Goal: Transaction & Acquisition: Purchase product/service

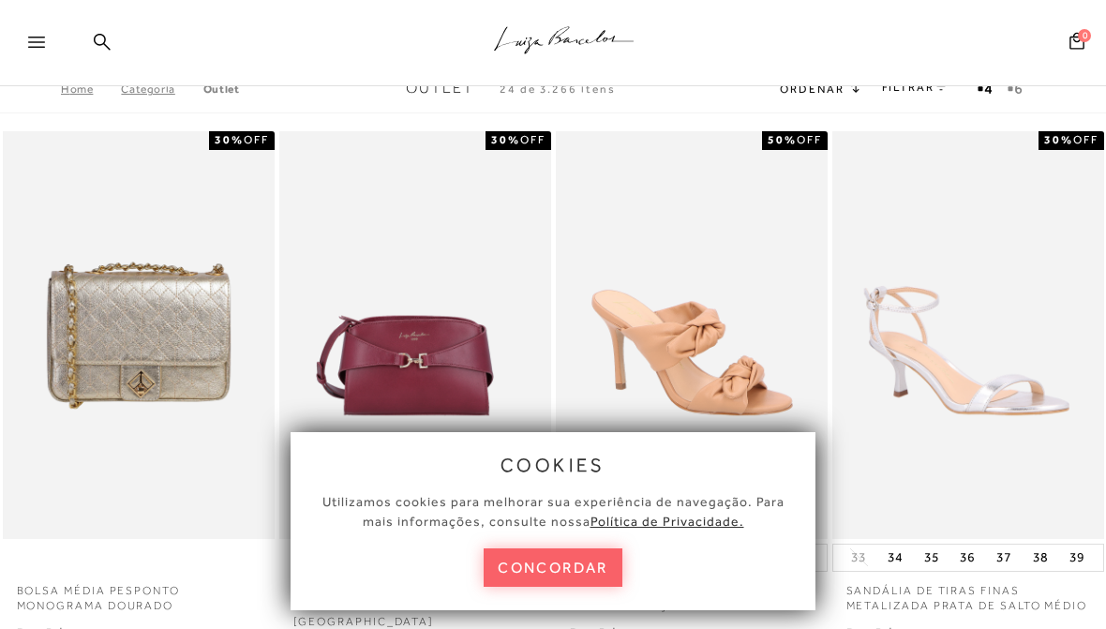
click at [536, 551] on button "concordar" at bounding box center [552, 567] width 139 height 38
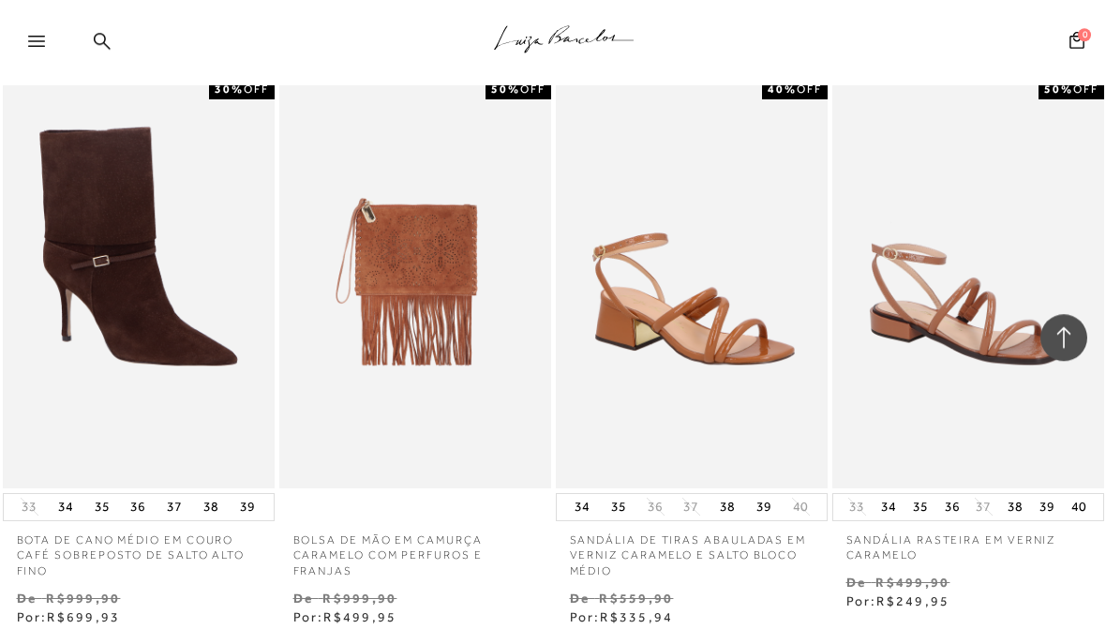
scroll to position [1222, 0]
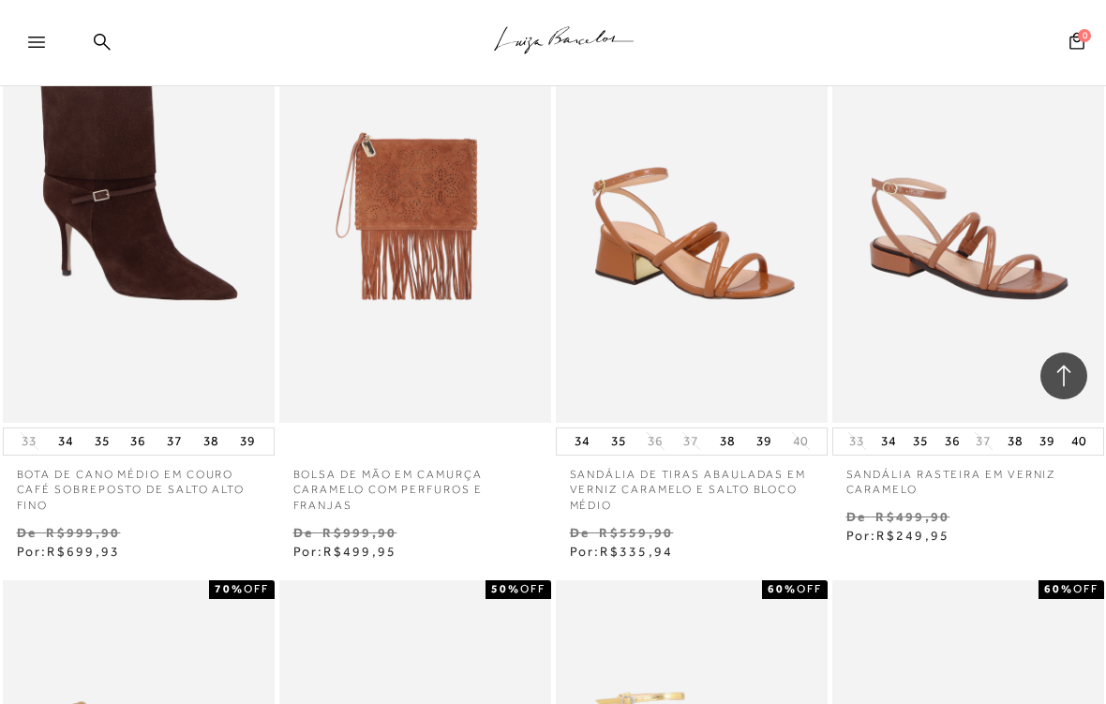
click at [66, 293] on img at bounding box center [140, 219] width 270 height 408
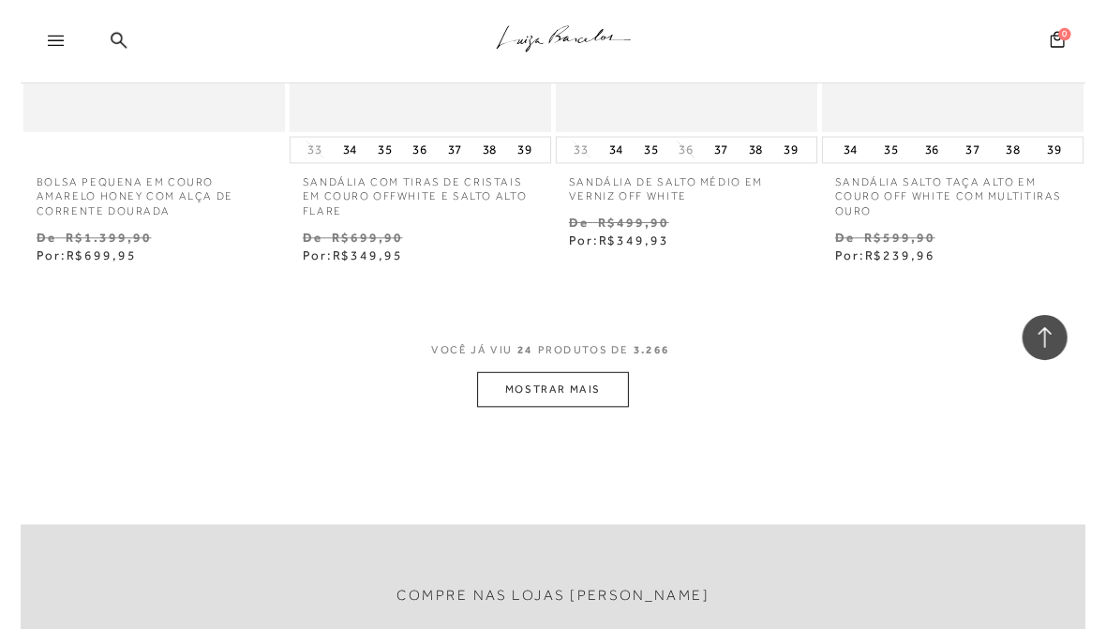
scroll to position [3235, 0]
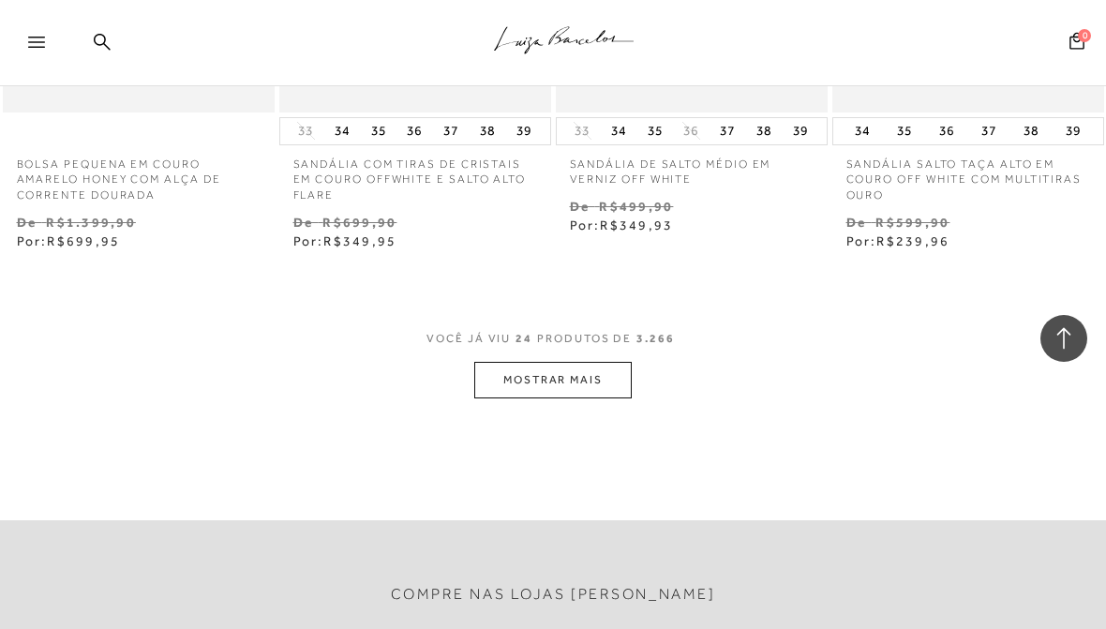
click at [531, 362] on button "MOSTRAR MAIS" at bounding box center [552, 380] width 157 height 37
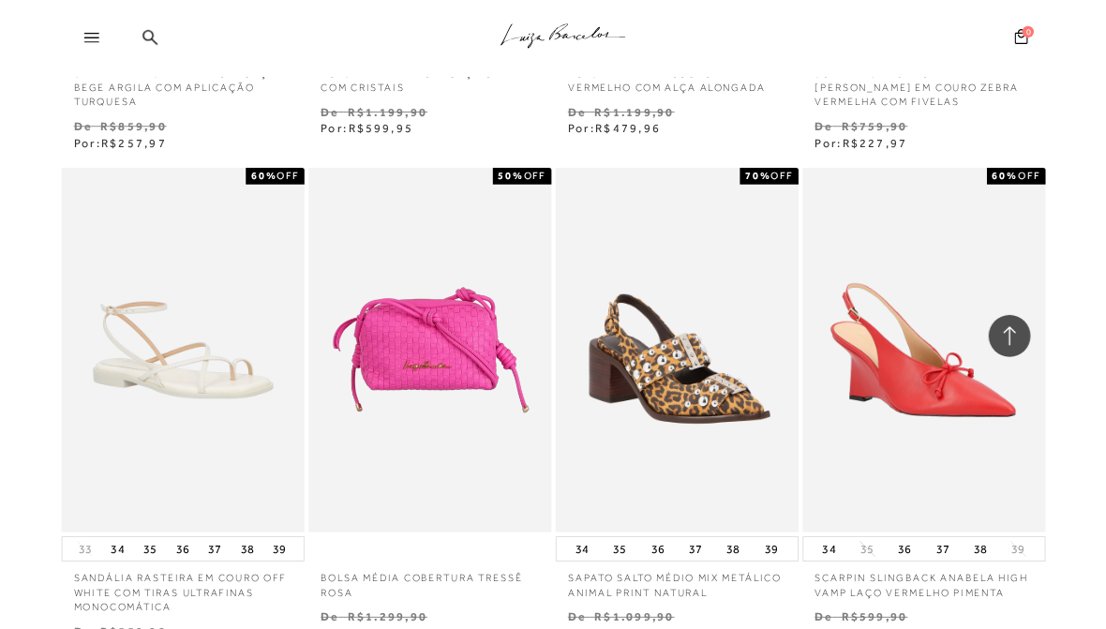
scroll to position [5537, 0]
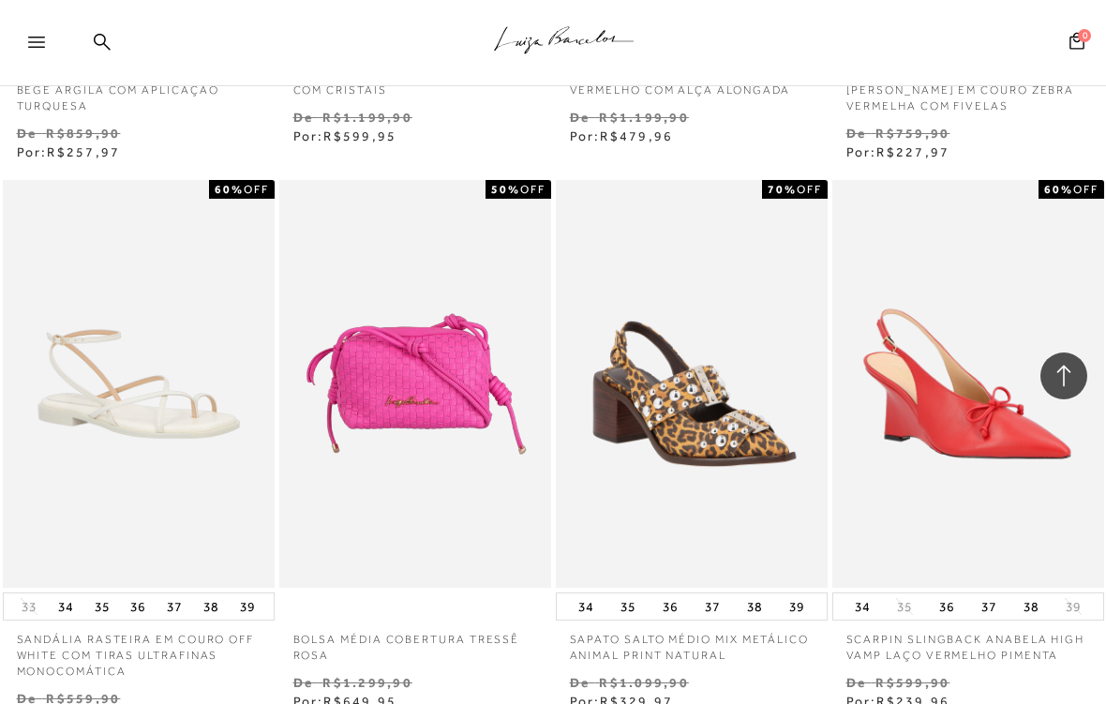
click at [1055, 499] on img at bounding box center [969, 384] width 270 height 408
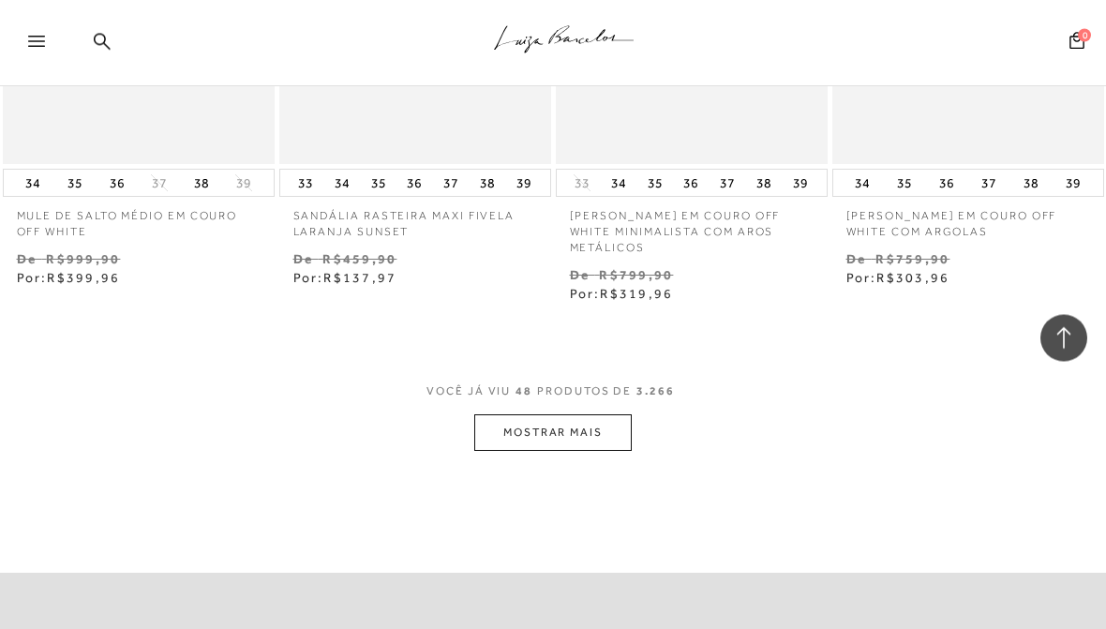
scroll to position [6526, 0]
click at [594, 415] on button "MOSTRAR MAIS" at bounding box center [552, 432] width 157 height 37
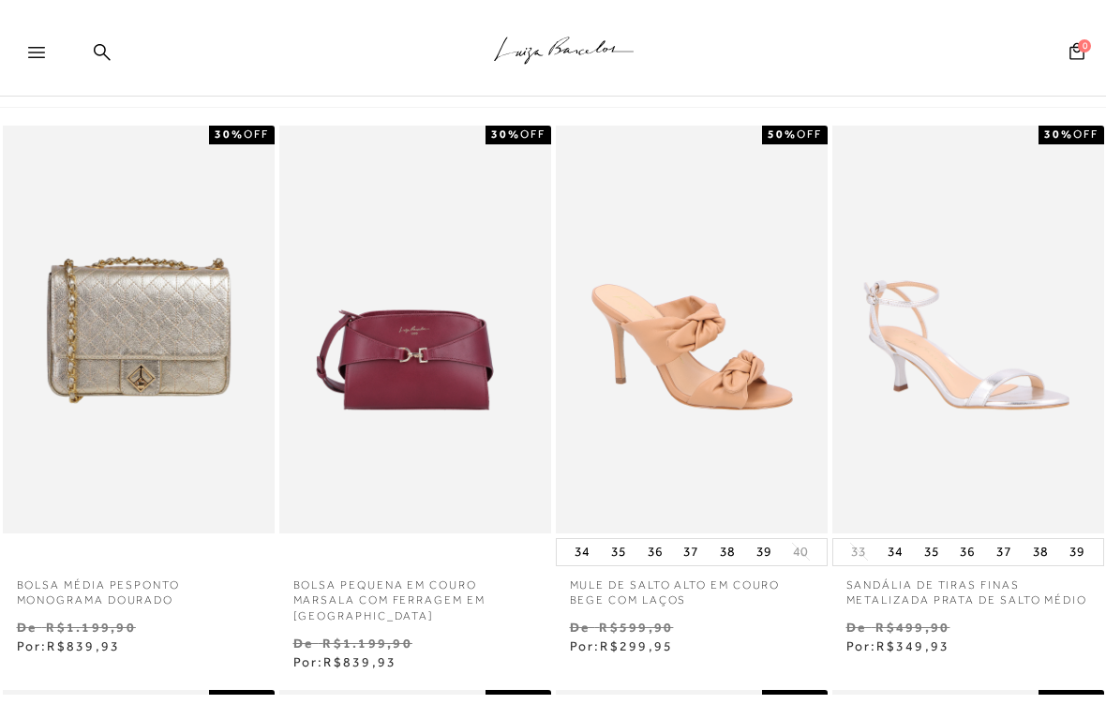
scroll to position [0, 0]
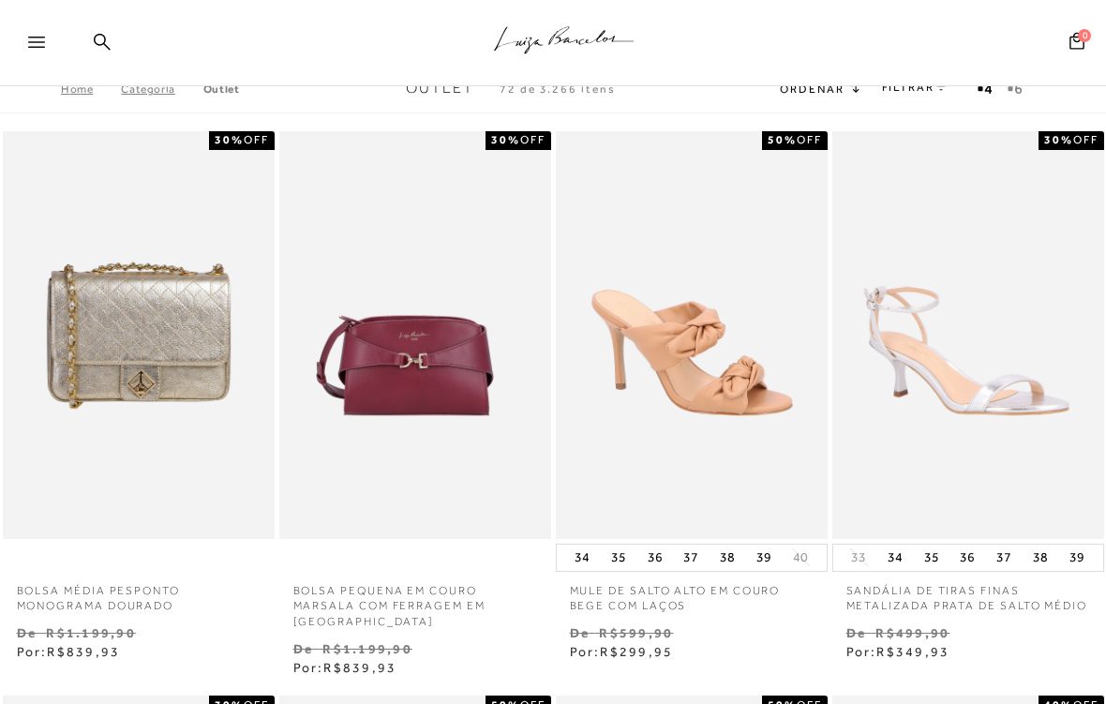
click at [745, 401] on img at bounding box center [692, 335] width 270 height 408
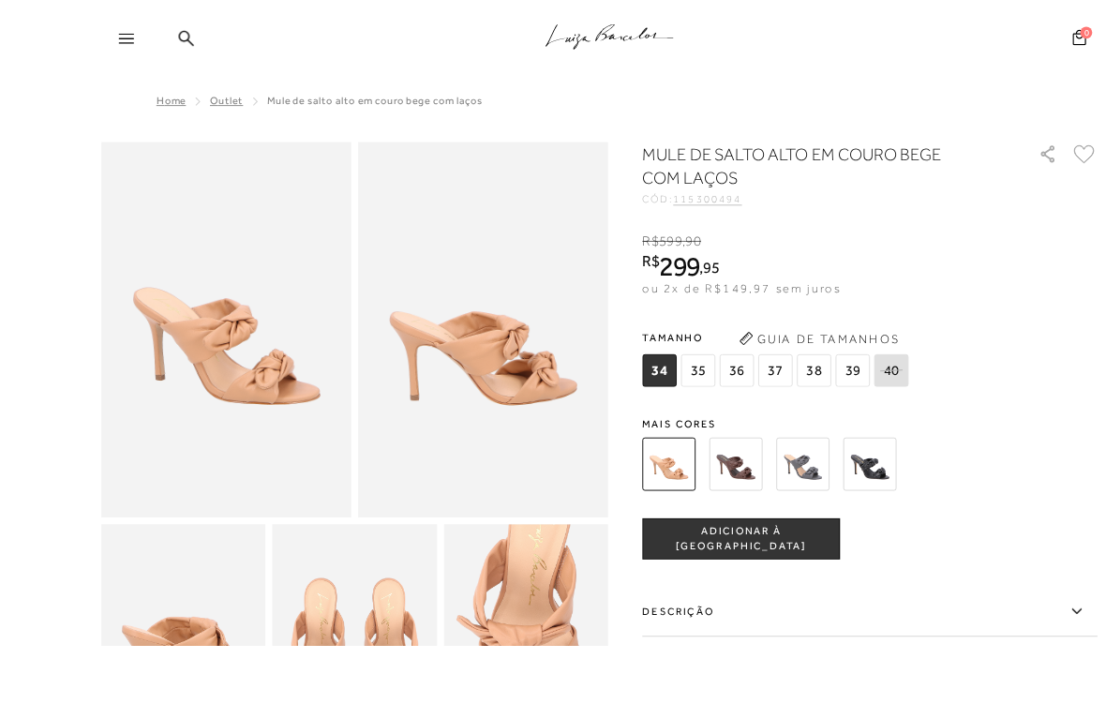
scroll to position [198, 0]
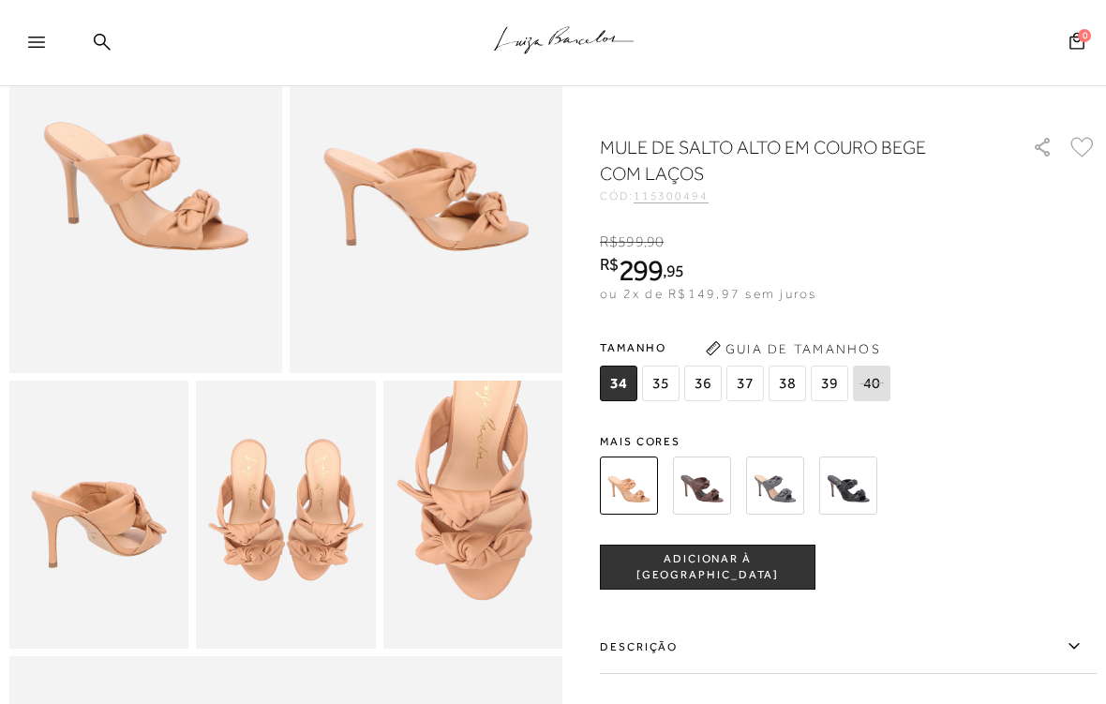
click at [705, 502] on img at bounding box center [702, 485] width 58 height 58
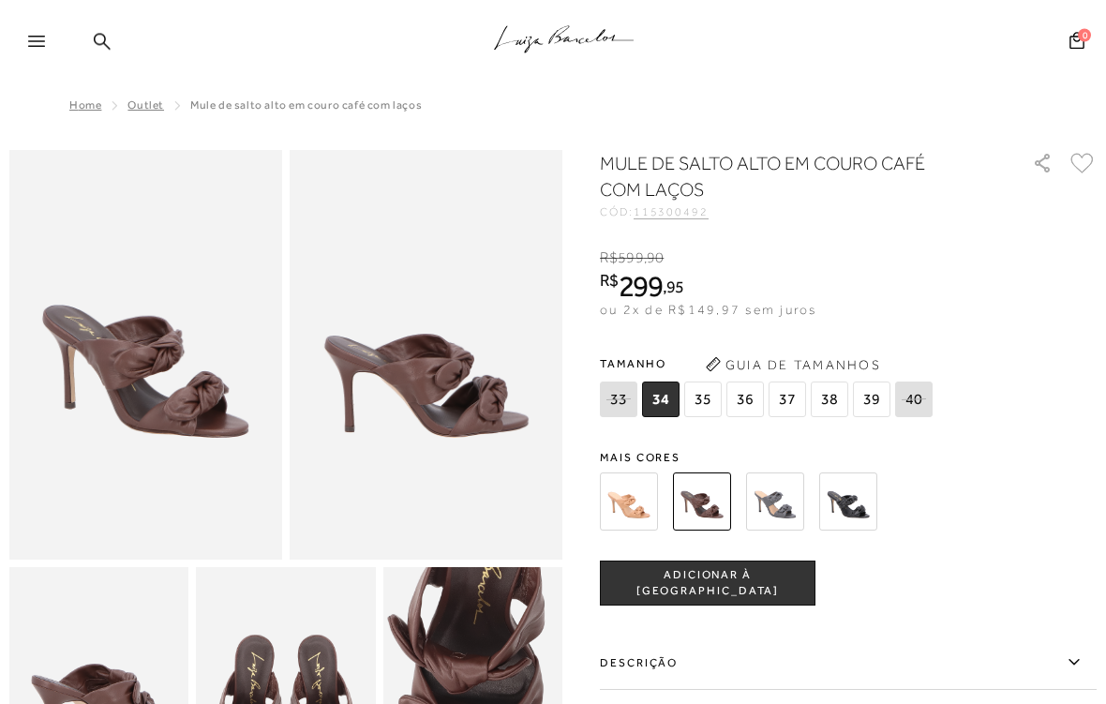
scroll to position [15, 0]
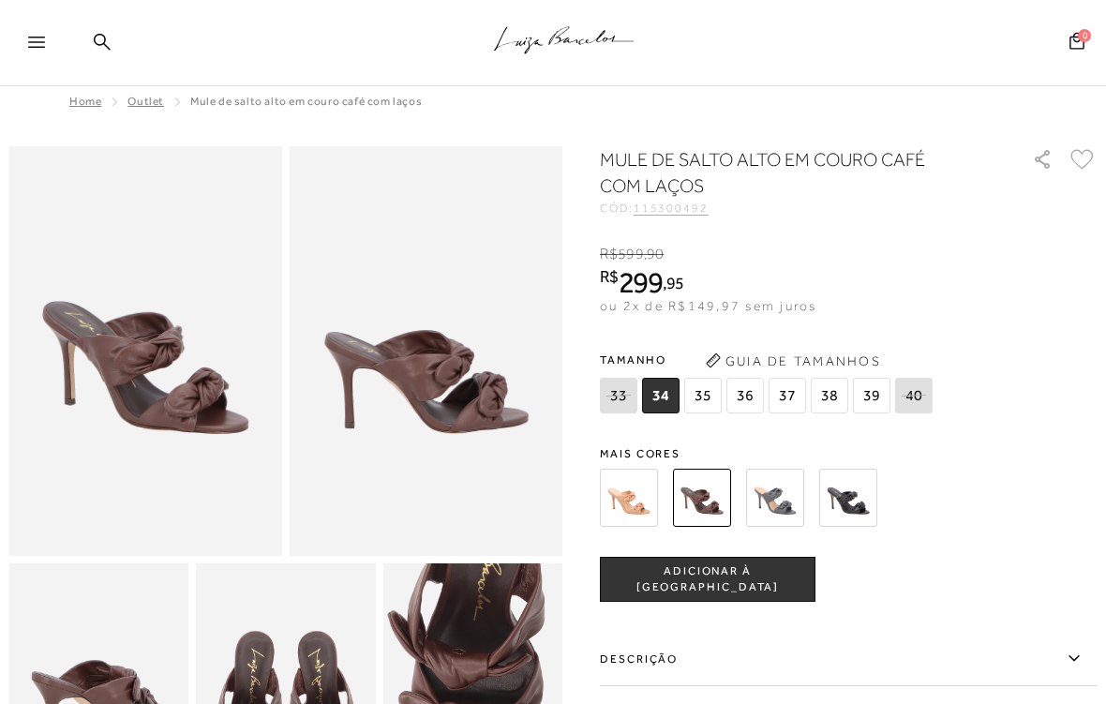
click at [774, 504] on img at bounding box center [775, 497] width 58 height 58
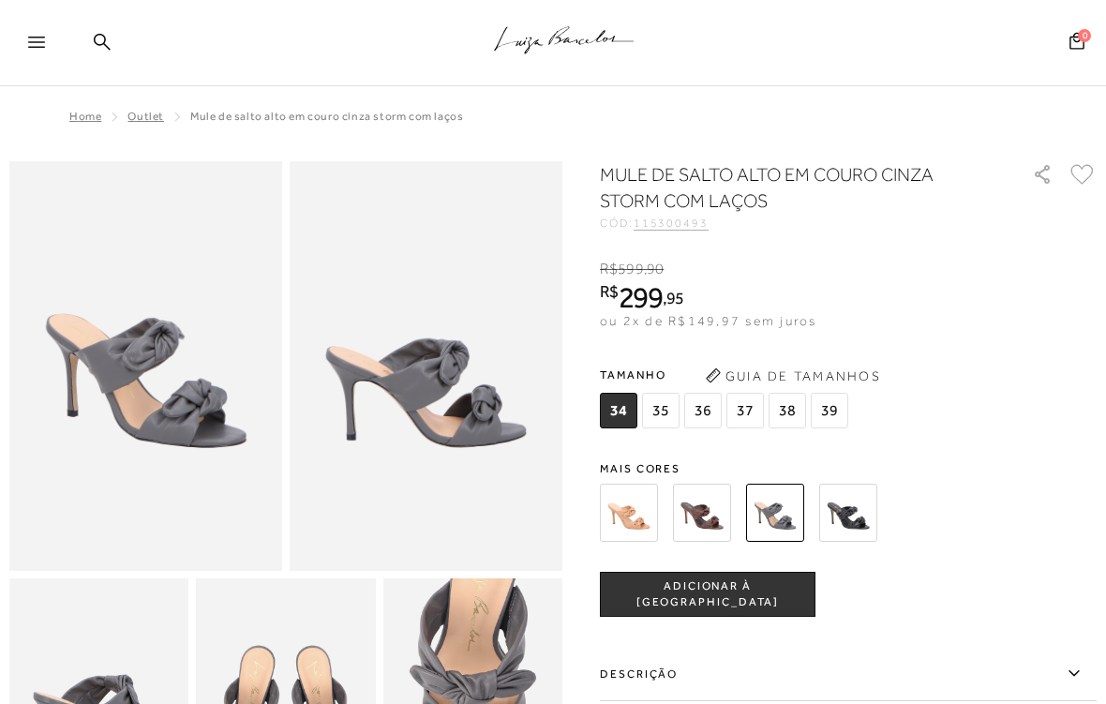
click at [837, 535] on img at bounding box center [848, 512] width 58 height 58
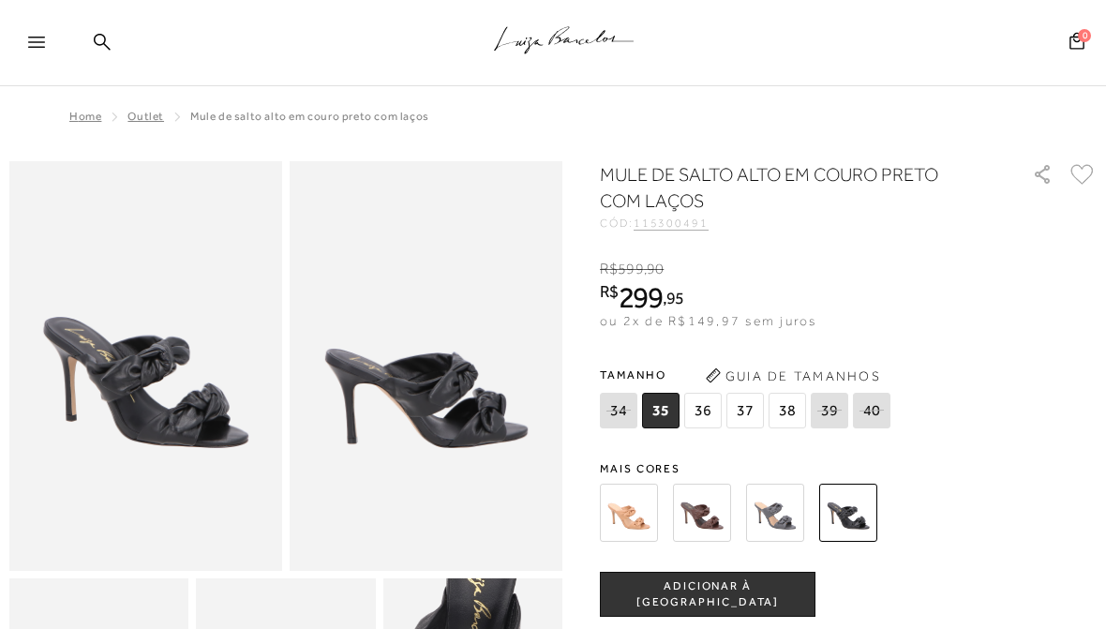
click at [640, 448] on div "MULE DE SALTO ALTO EM COURO PRETO COM LAÇOS CÓD: 115300491 × É necessário selec…" at bounding box center [848, 576] width 497 height 831
click at [638, 498] on img at bounding box center [629, 512] width 58 height 58
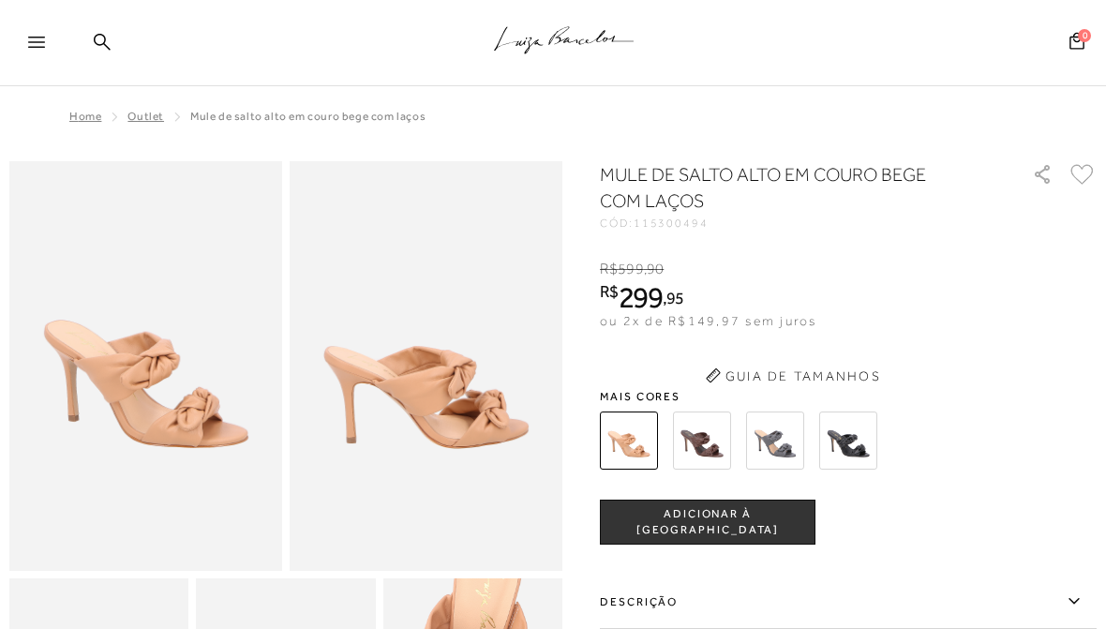
click at [629, 522] on button "ADICIONAR À SACOLA" at bounding box center [707, 521] width 215 height 45
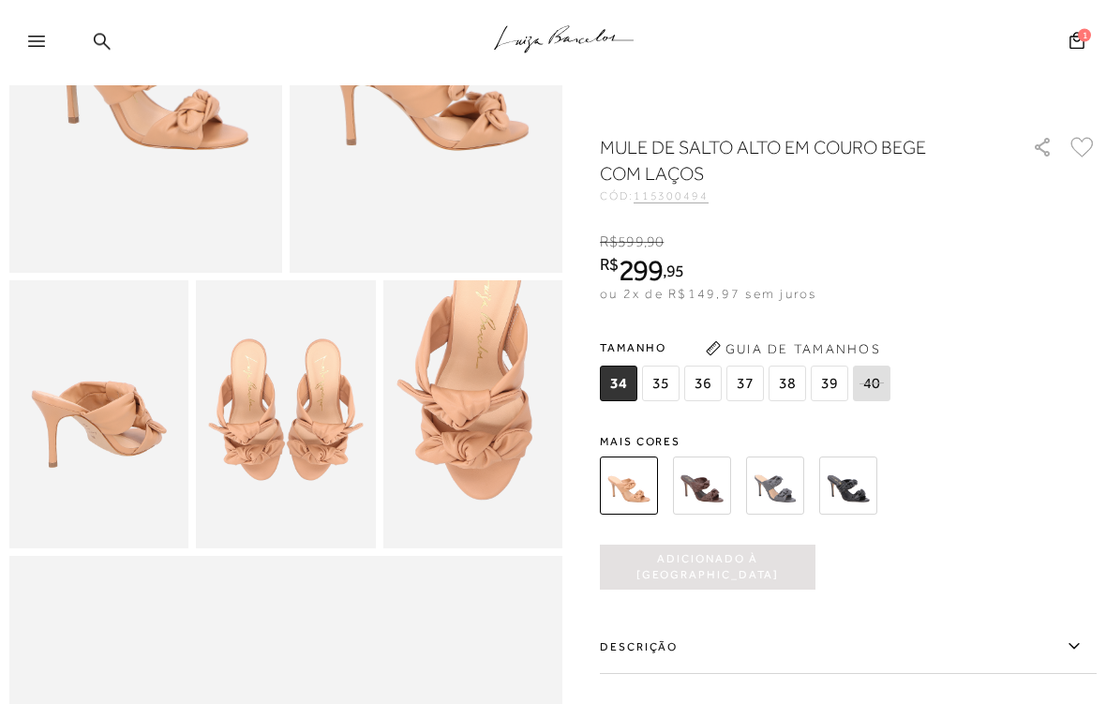
click at [829, 384] on span "39" at bounding box center [828, 383] width 37 height 36
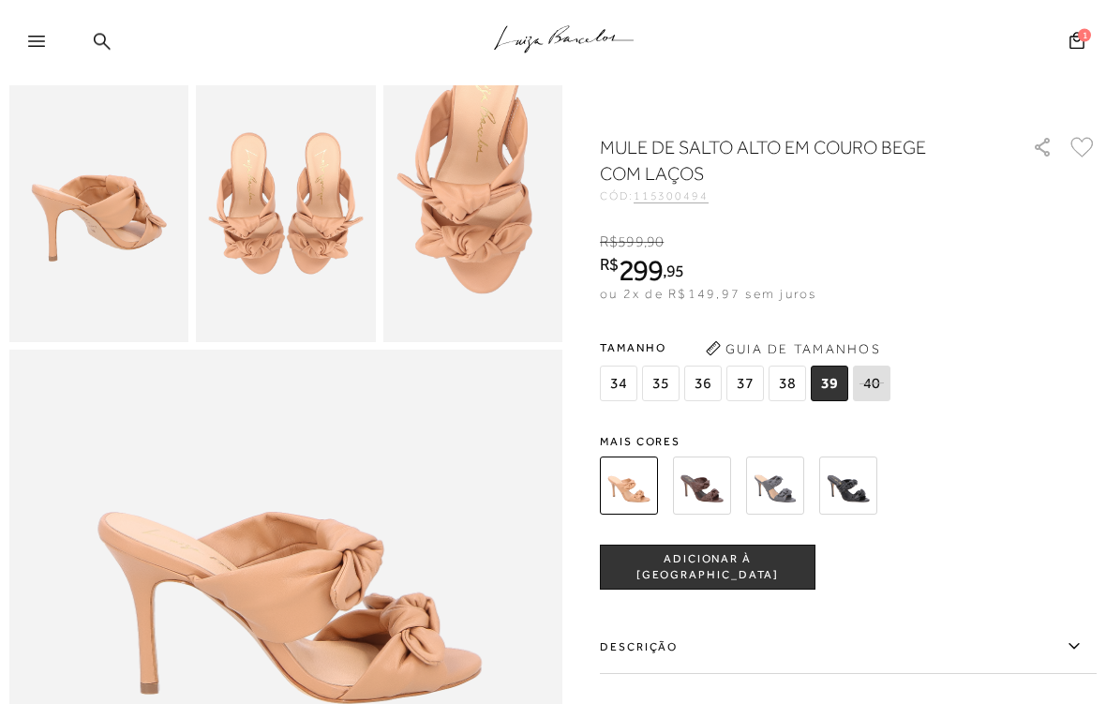
scroll to position [569, 0]
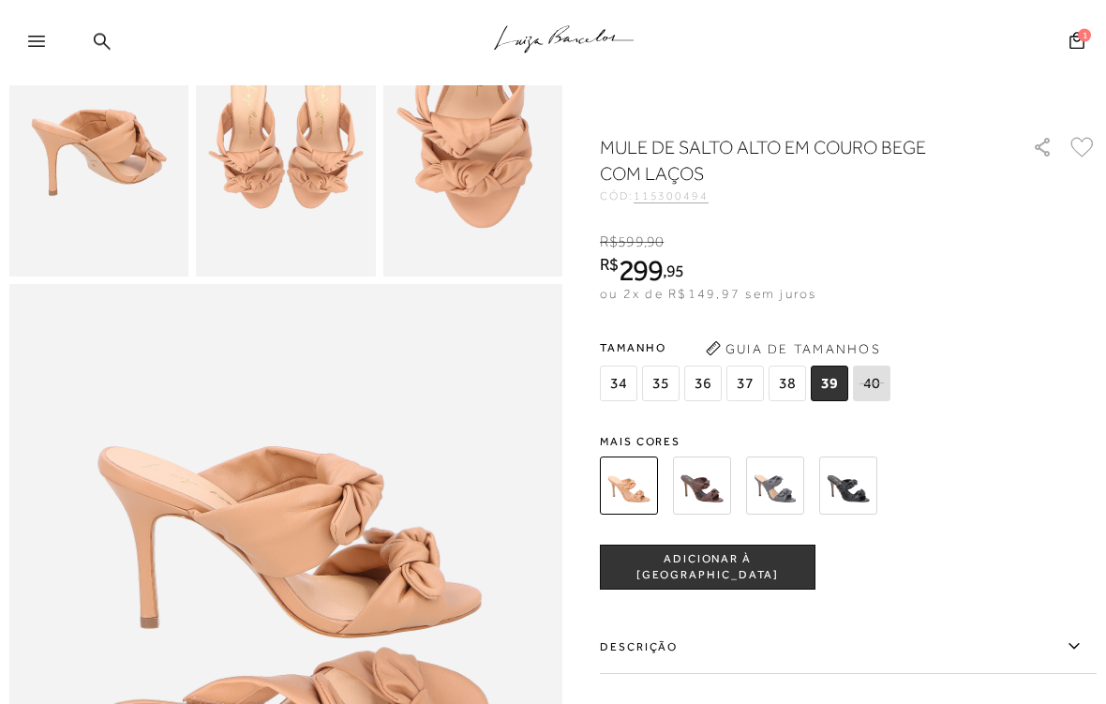
click at [1084, 41] on button "1" at bounding box center [1076, 42] width 26 height 25
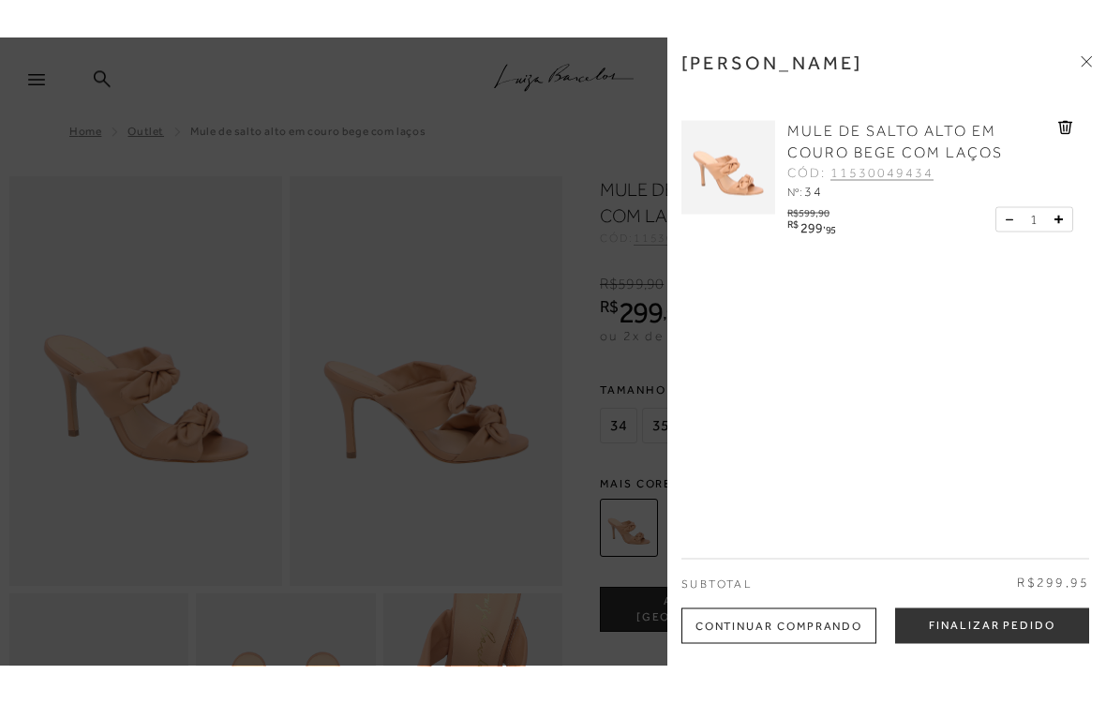
scroll to position [0, 0]
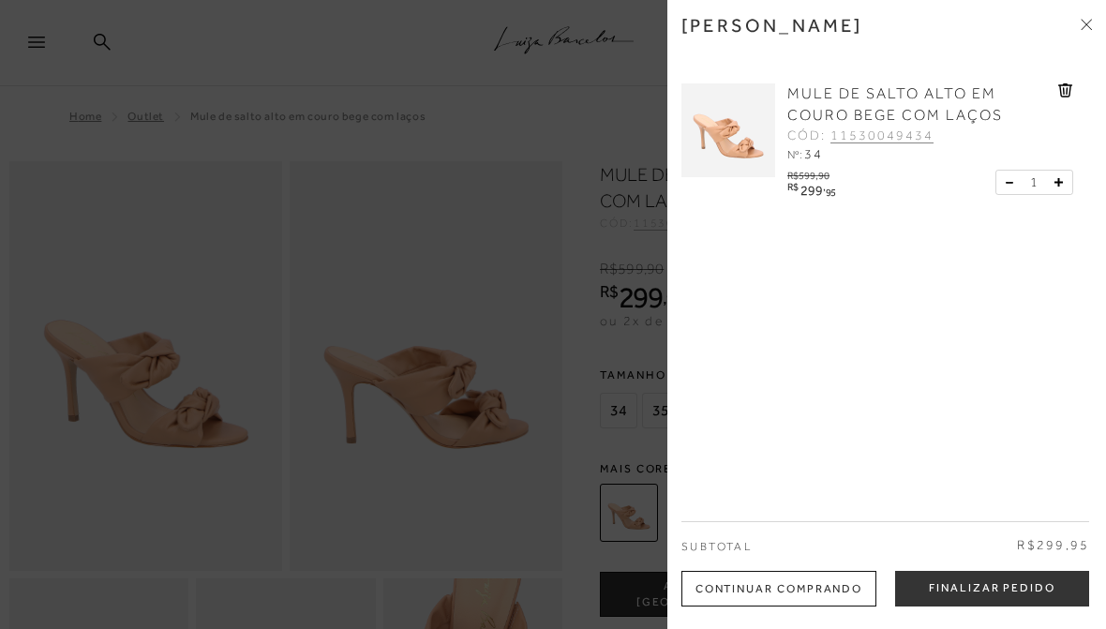
click at [1067, 77] on div "MULE DE SALTO ALTO EM COURO BEGE COM LAÇOS CÓD: 11530049434 Nº: 34 ," at bounding box center [877, 147] width 392 height 164
click at [1067, 95] on icon at bounding box center [1065, 90] width 15 height 14
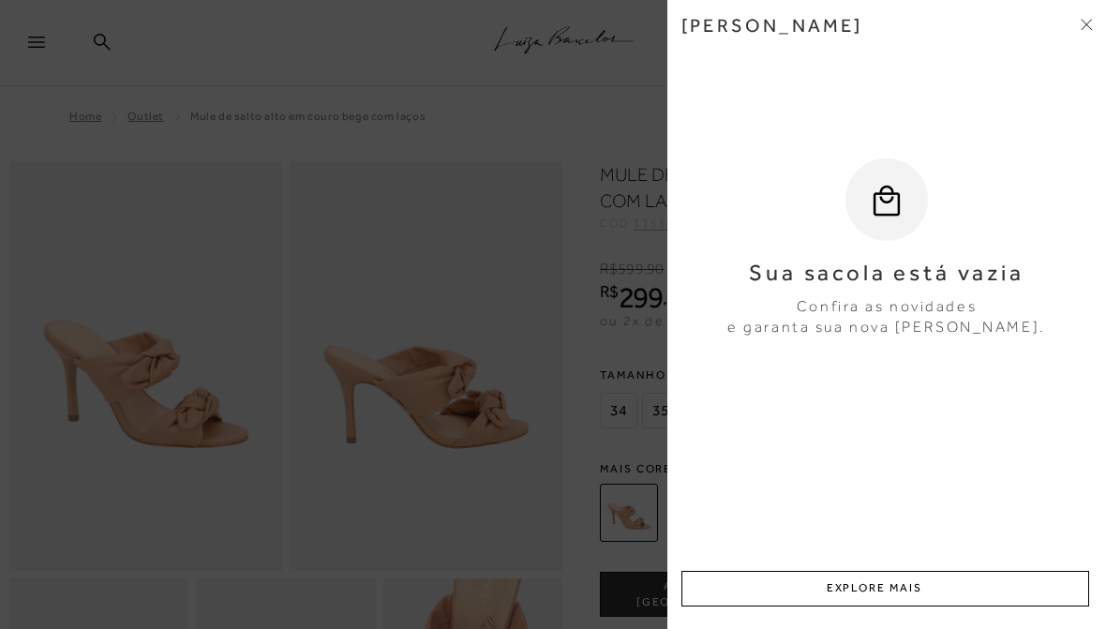
click at [1080, 27] on icon at bounding box center [1085, 24] width 11 height 11
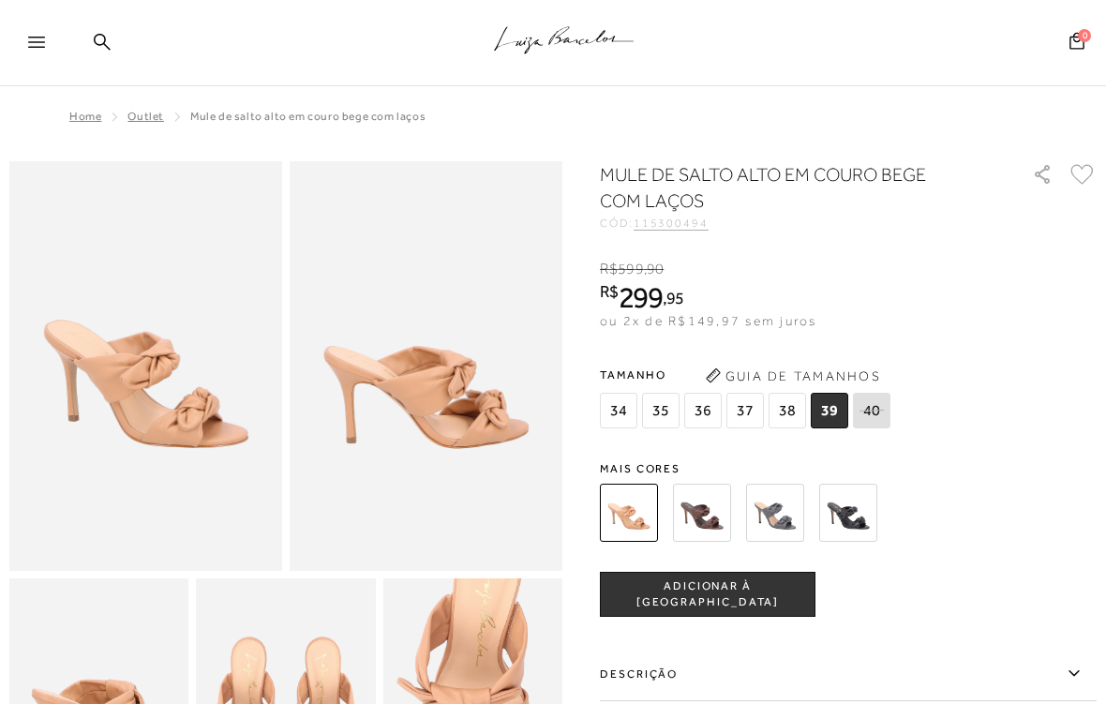
click at [747, 601] on span "ADICIONAR À SACOLA" at bounding box center [708, 594] width 214 height 33
